Goal: Information Seeking & Learning: Learn about a topic

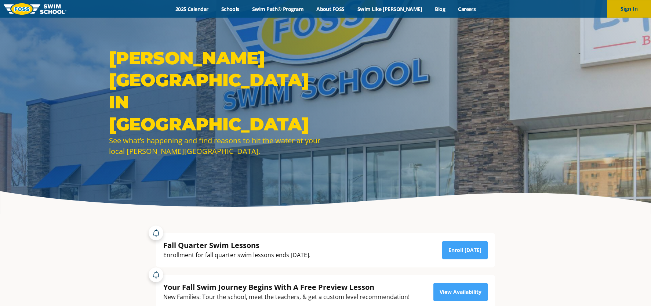
click at [630, 14] on button "Sign In" at bounding box center [629, 9] width 44 height 18
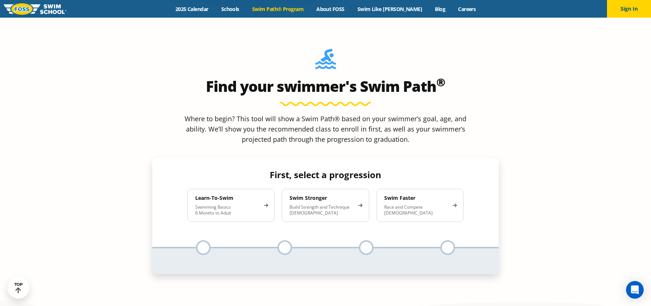
scroll to position [660, 0]
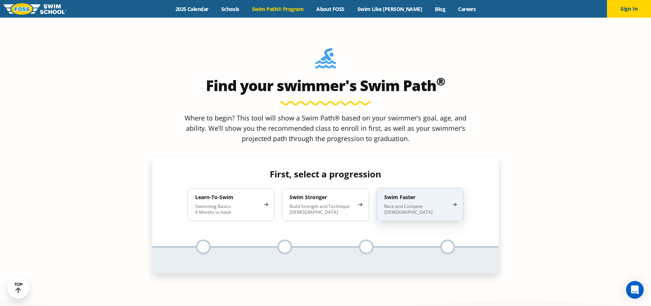
click at [453, 188] on div "Swim Faster Race and Compete 8-17 Years Old" at bounding box center [419, 204] width 87 height 33
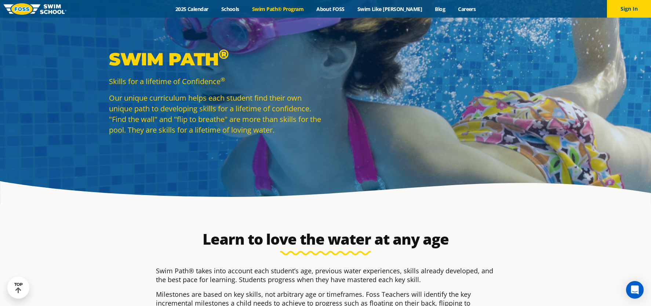
scroll to position [0, 0]
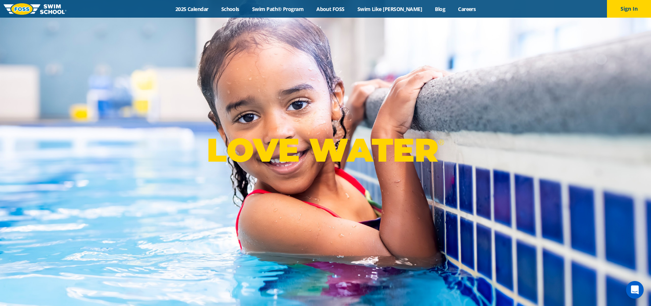
click at [452, 97] on div "LOVE WATER ®" at bounding box center [325, 153] width 651 height 306
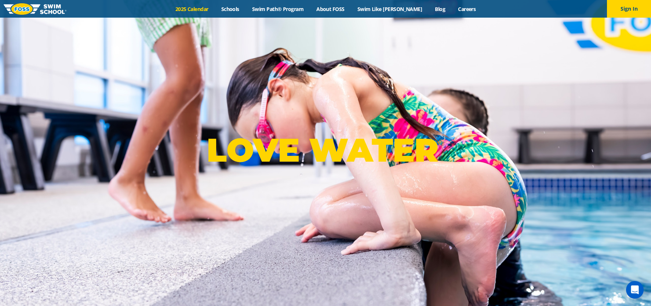
click at [211, 8] on link "2025 Calendar" at bounding box center [192, 9] width 46 height 7
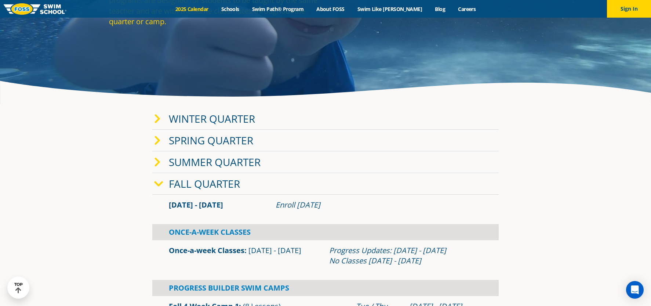
click at [214, 186] on link "Fall Quarter" at bounding box center [204, 183] width 71 height 14
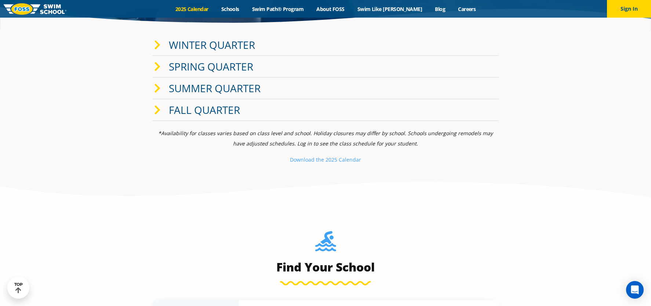
scroll to position [183, 0]
click at [218, 98] on div "Summer Quarter" at bounding box center [325, 89] width 346 height 22
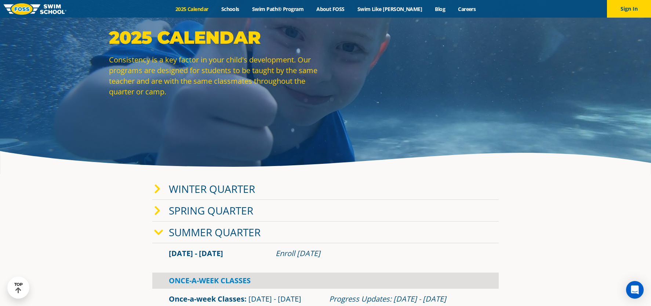
scroll to position [37, 0]
